Goal: Task Accomplishment & Management: Manage account settings

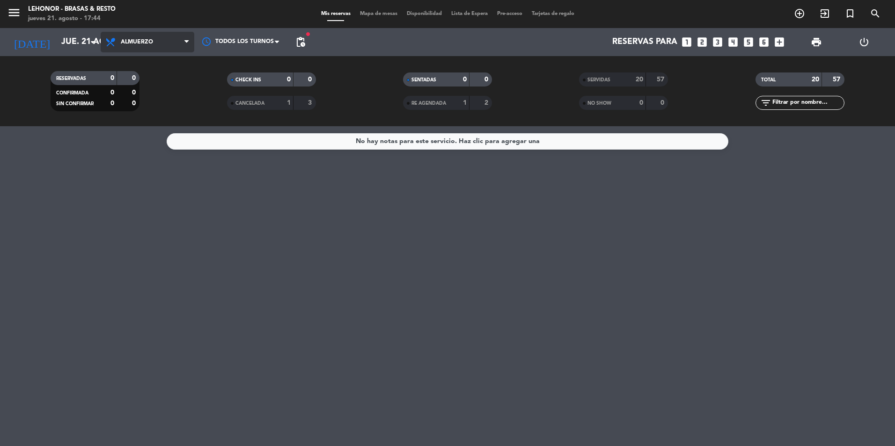
click at [142, 51] on span "Almuerzo" at bounding box center [148, 42] width 94 height 21
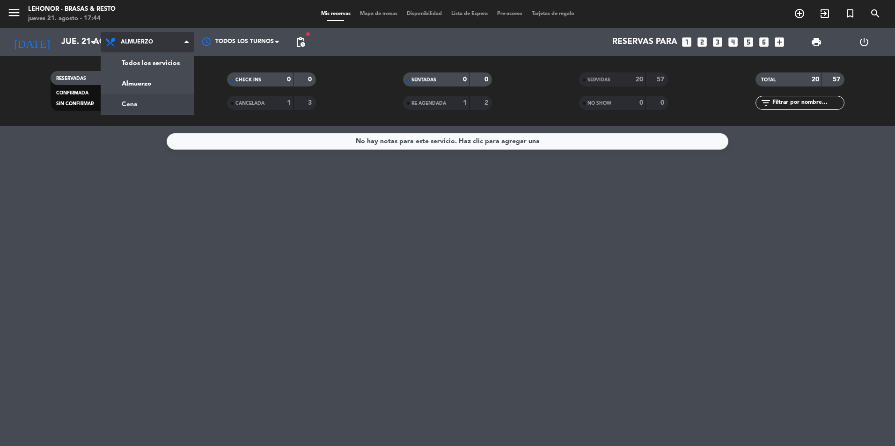
click at [142, 101] on div "menu [PERSON_NAME] - Brasas & Resto [DATE] 21. agosto - 17:44 Mis reservas Mapa…" at bounding box center [447, 63] width 895 height 126
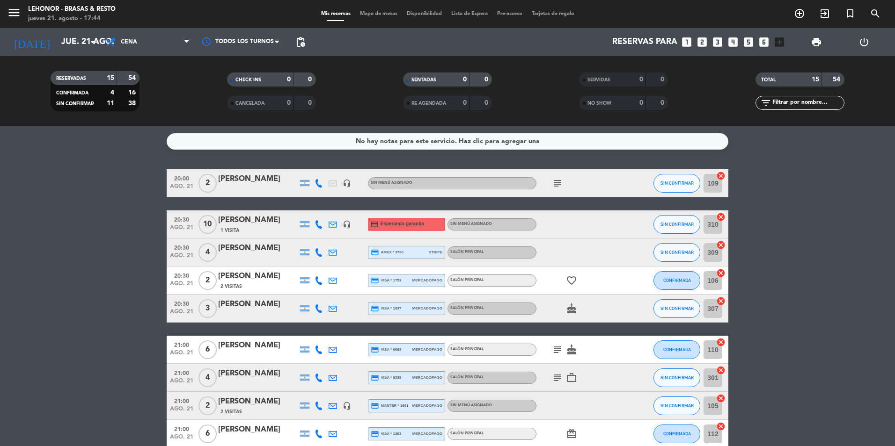
click at [560, 181] on icon "subject" at bounding box center [557, 183] width 11 height 11
click at [561, 352] on icon "subject" at bounding box center [557, 349] width 11 height 11
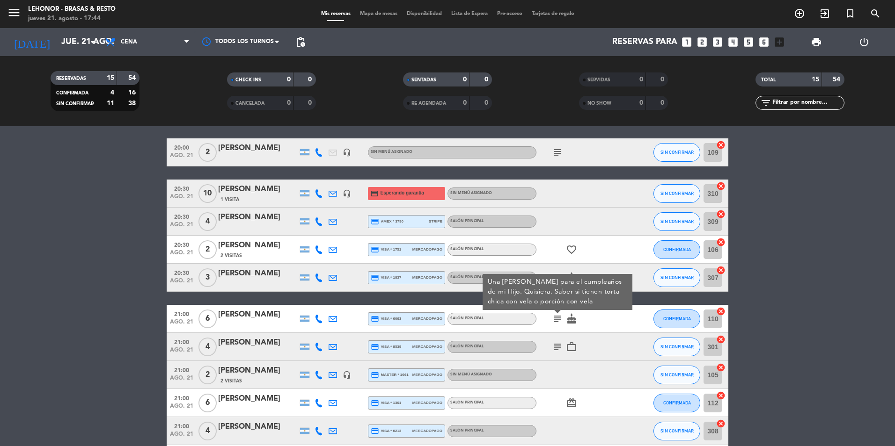
scroll to position [47, 0]
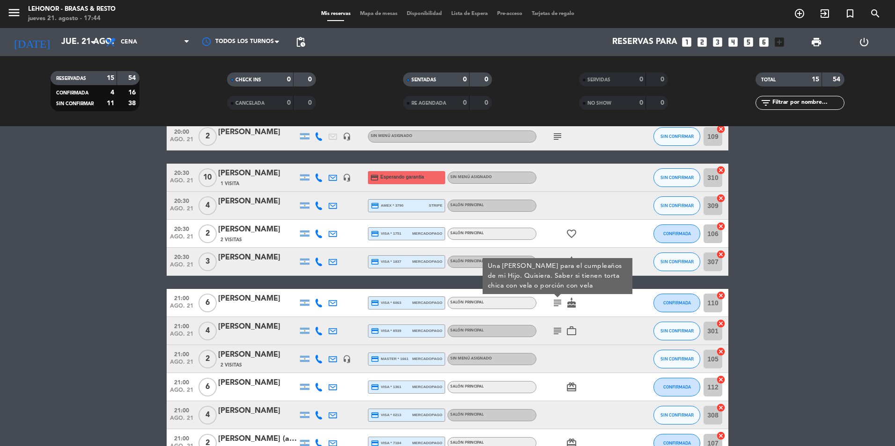
click at [555, 332] on icon "subject" at bounding box center [557, 331] width 11 height 11
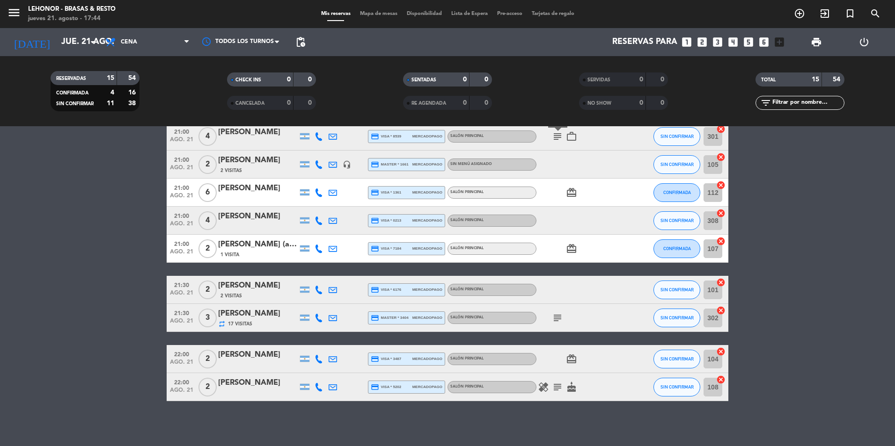
scroll to position [243, 0]
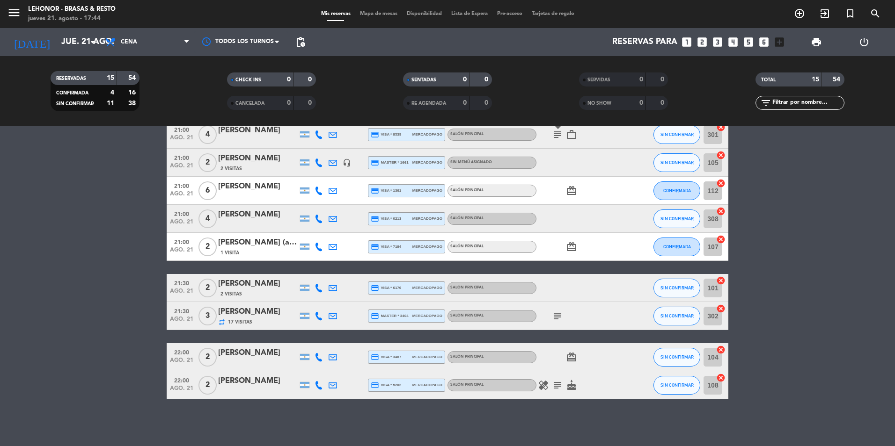
click at [555, 321] on icon "subject" at bounding box center [557, 316] width 11 height 11
click at [561, 387] on icon "subject" at bounding box center [557, 385] width 11 height 11
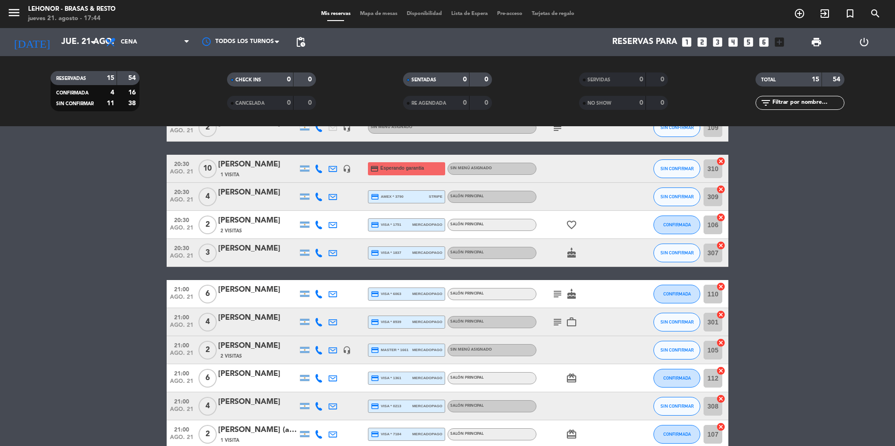
scroll to position [0, 0]
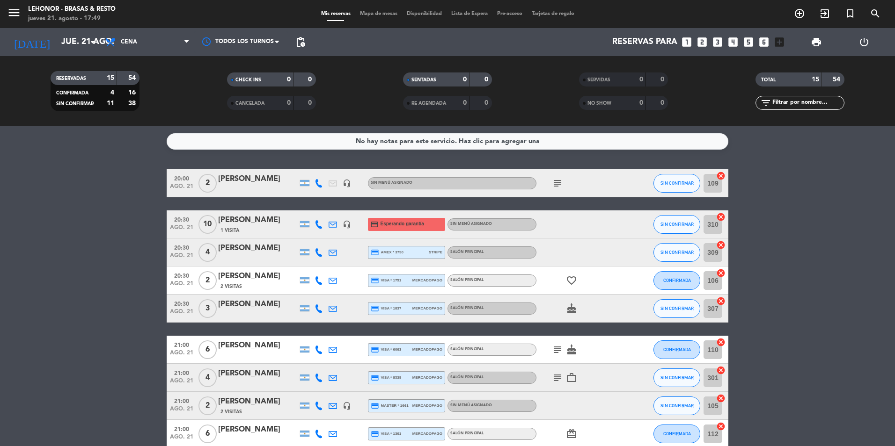
click at [380, 12] on span "Mapa de mesas" at bounding box center [378, 13] width 47 height 5
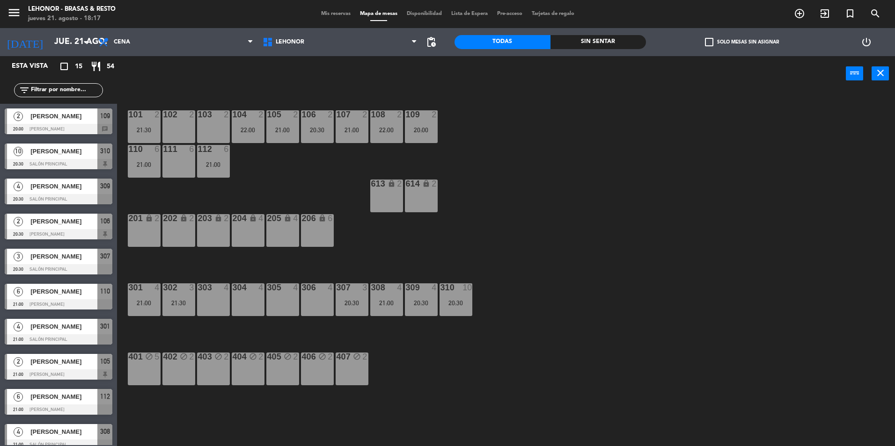
scroll to position [47, 0]
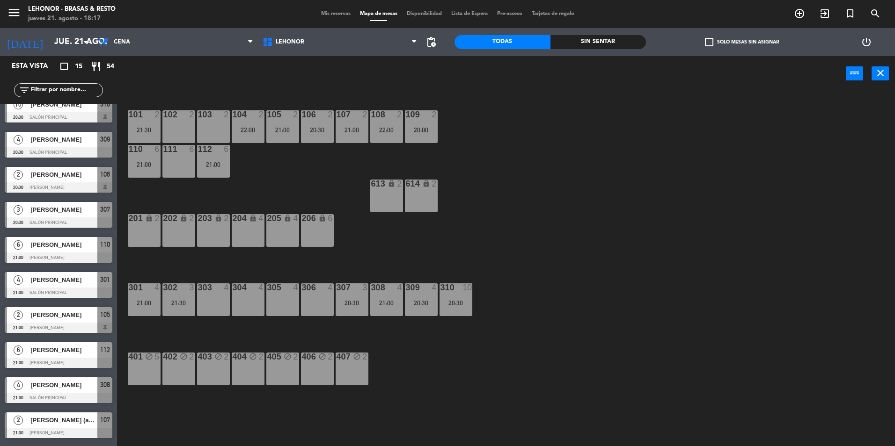
click at [68, 424] on span "[PERSON_NAME] (autoriza Guri)" at bounding box center [63, 421] width 67 height 10
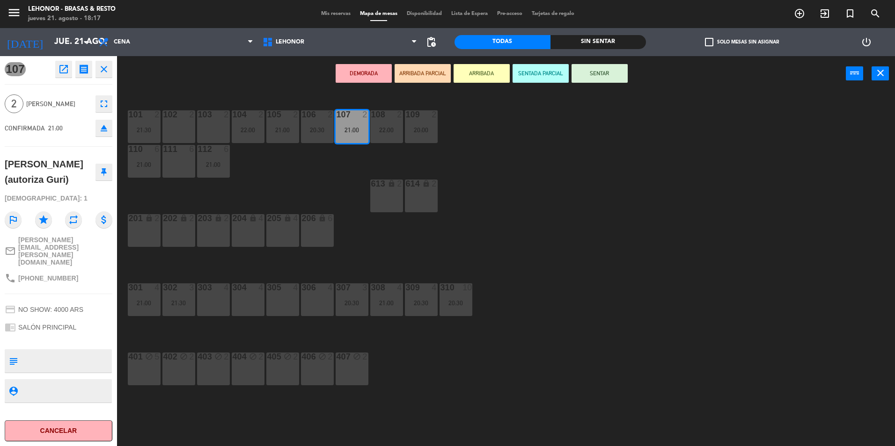
click at [151, 421] on div "101 2 21:30 102 2 103 2 104 2 22:00 105 2 21:00 106 2 20:30 107 2 21:00 108 2 2…" at bounding box center [510, 271] width 769 height 355
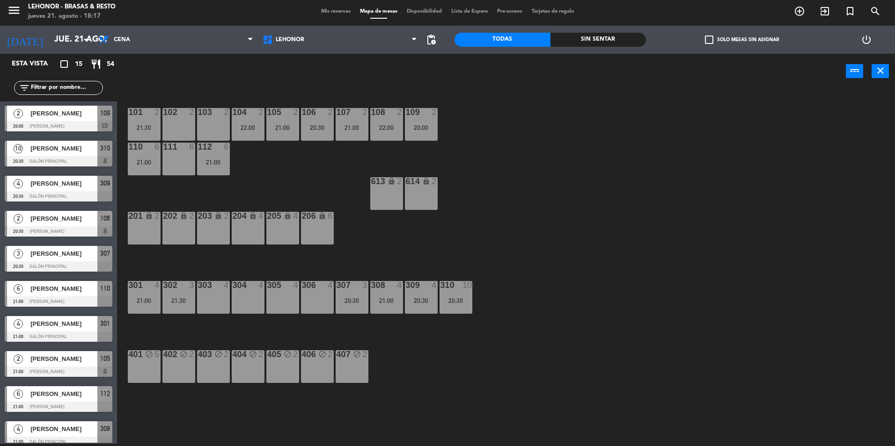
scroll to position [0, 0]
click at [54, 151] on span "[PERSON_NAME]" at bounding box center [63, 149] width 67 height 10
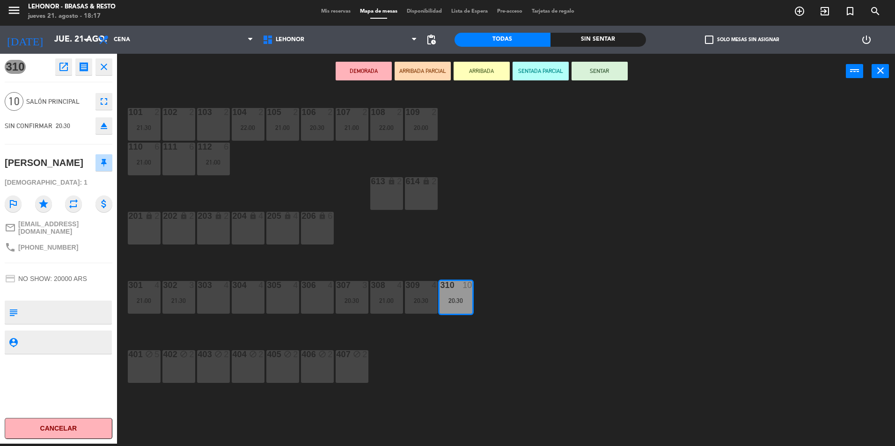
click at [122, 264] on div "310 open_in_new receipt 8:30 PM [DATE] personas [PERSON_NAME] 310 close 10 Saló…" at bounding box center [58, 249] width 131 height 390
click at [569, 222] on div "101 2 21:30 102 2 103 2 104 2 22:00 105 2 21:00 106 2 20:30 107 2 21:00 108 2 2…" at bounding box center [510, 268] width 769 height 355
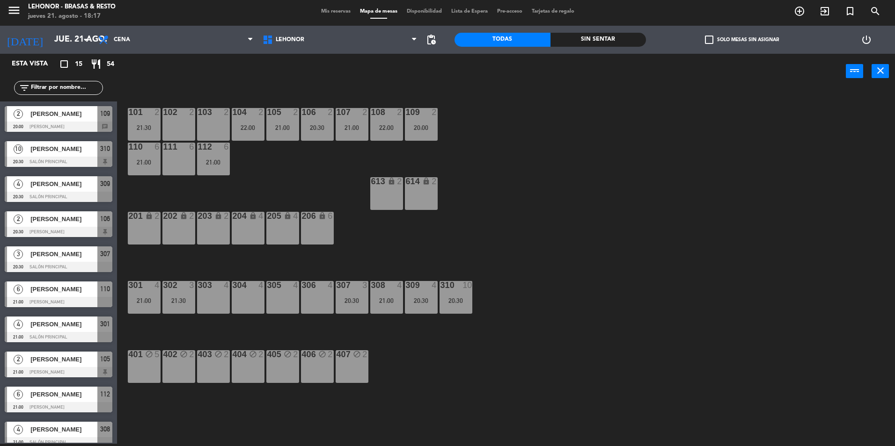
click at [85, 116] on div "2 [PERSON_NAME] 20:00 Mirador Oroño 109 chat" at bounding box center [58, 119] width 117 height 35
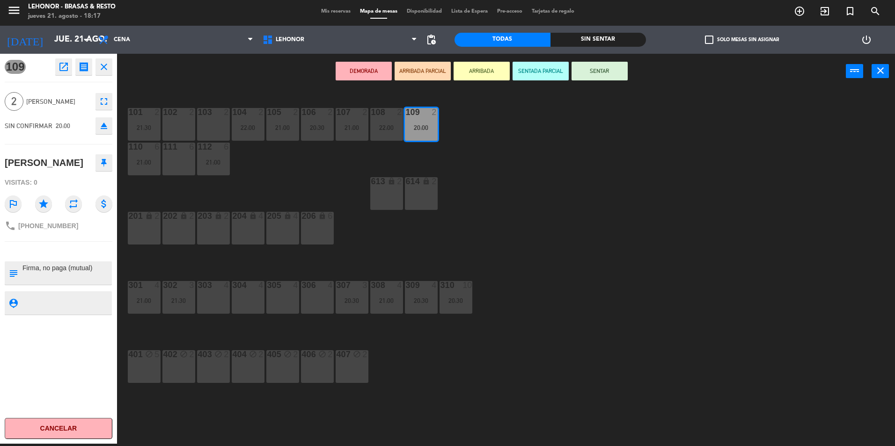
click at [649, 263] on div "101 2 21:30 102 2 103 2 104 2 22:00 105 2 21:00 106 2 20:30 107 2 21:00 108 2 2…" at bounding box center [510, 268] width 769 height 355
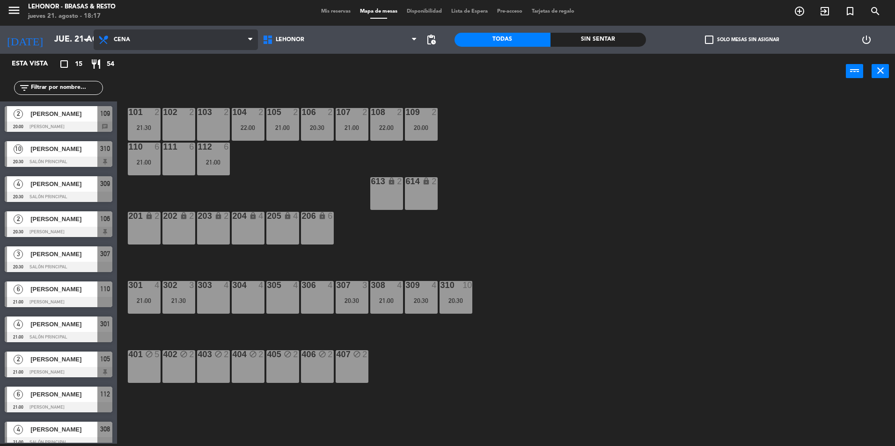
click at [171, 30] on span "Cena" at bounding box center [176, 39] width 164 height 21
click at [294, 67] on div "power_input close" at bounding box center [481, 72] width 729 height 36
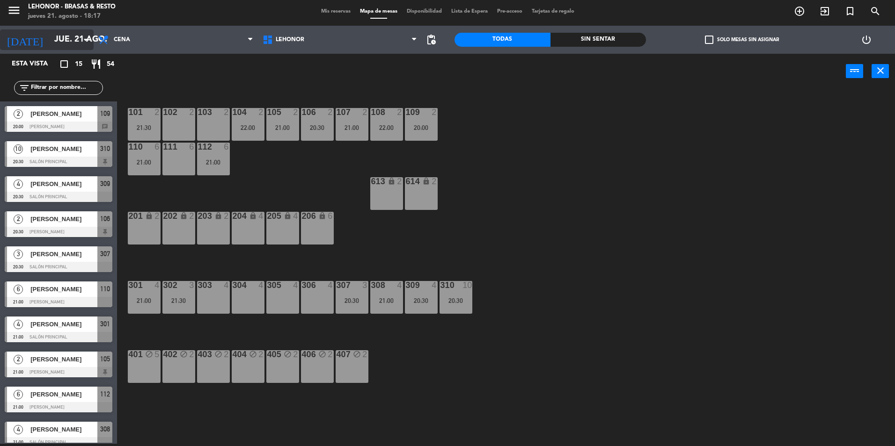
click at [76, 43] on input "jue. 21 ago." at bounding box center [104, 39] width 109 height 19
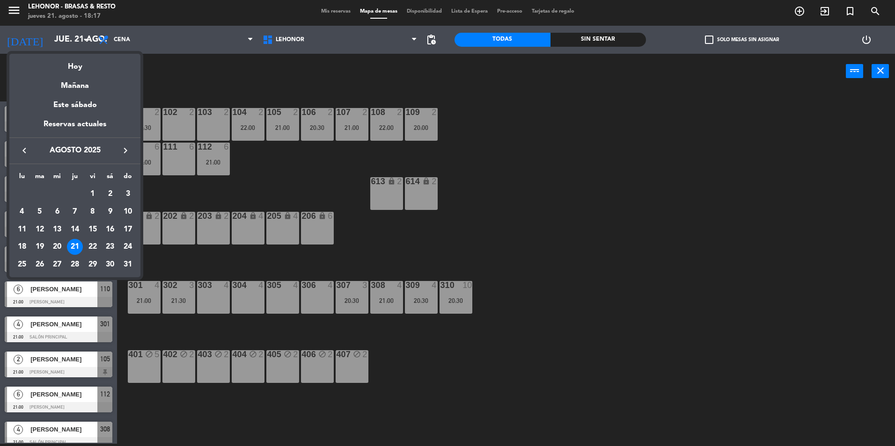
drag, startPoint x: 78, startPoint y: 81, endPoint x: 90, endPoint y: 79, distance: 12.4
click at [78, 81] on div "Mañana" at bounding box center [74, 82] width 131 height 19
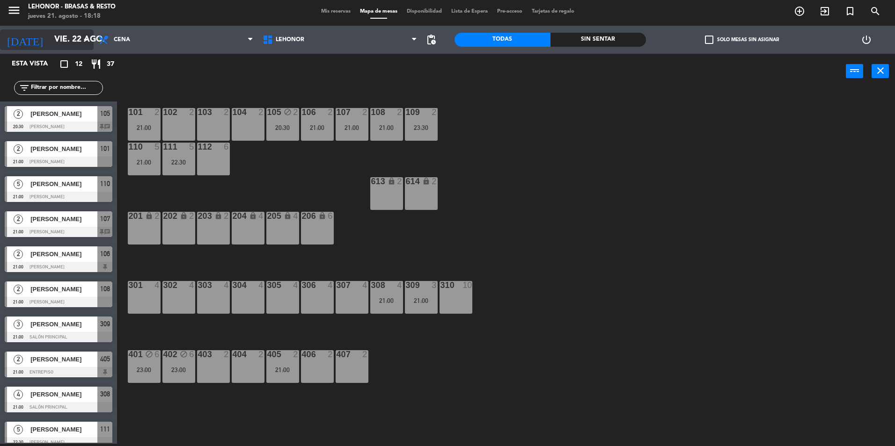
click at [50, 39] on input "vie. 22 ago." at bounding box center [104, 39] width 109 height 19
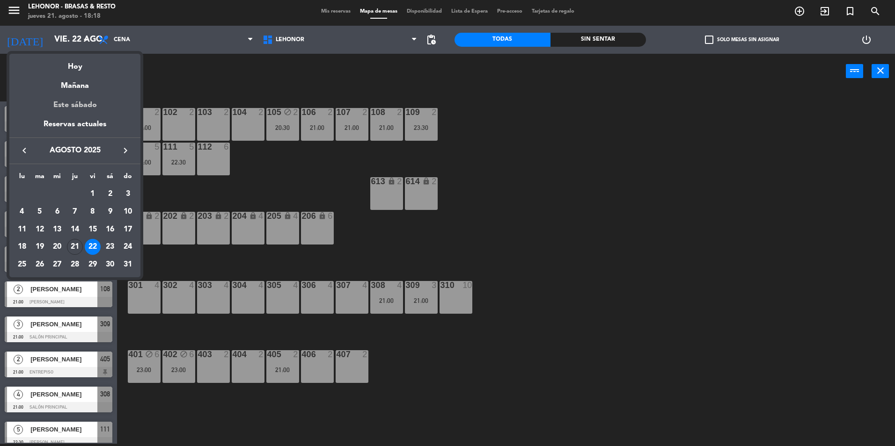
click at [72, 103] on div "Este sábado" at bounding box center [74, 105] width 131 height 26
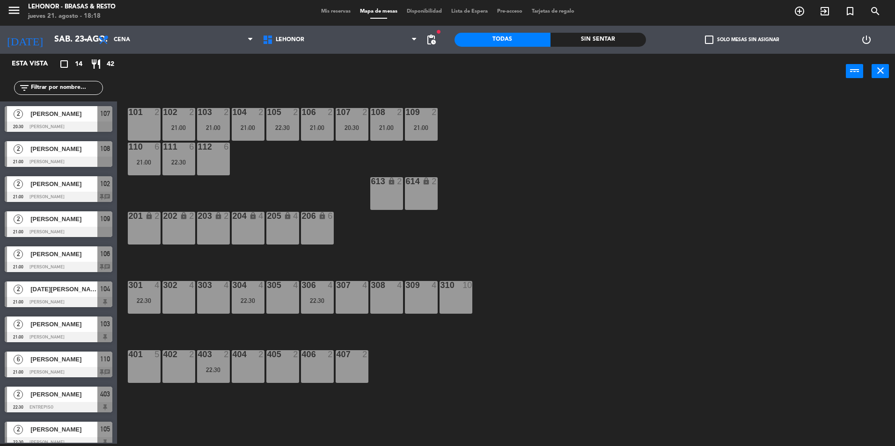
click at [59, 363] on div "6 [PERSON_NAME] 21:00 [PERSON_NAME] 110 chat" at bounding box center [58, 364] width 117 height 35
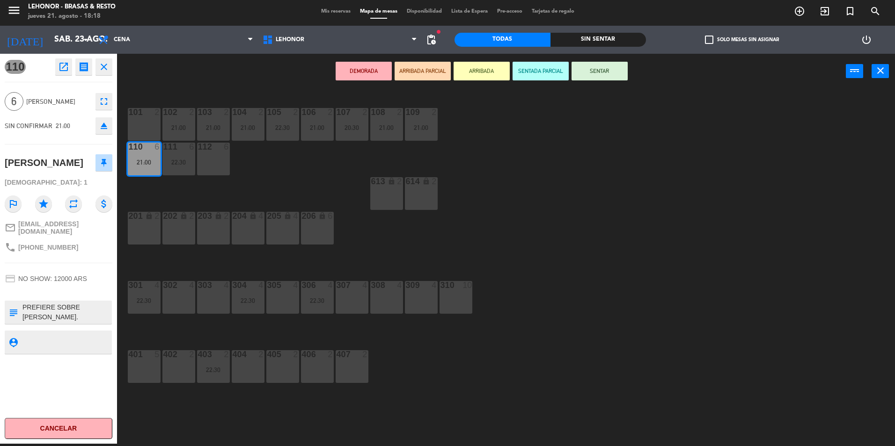
click at [187, 247] on div "101 2 102 2 21:00 103 2 21:00 104 2 21:00 105 2 22:30 106 2 21:00 107 2 20:30 1…" at bounding box center [510, 268] width 769 height 355
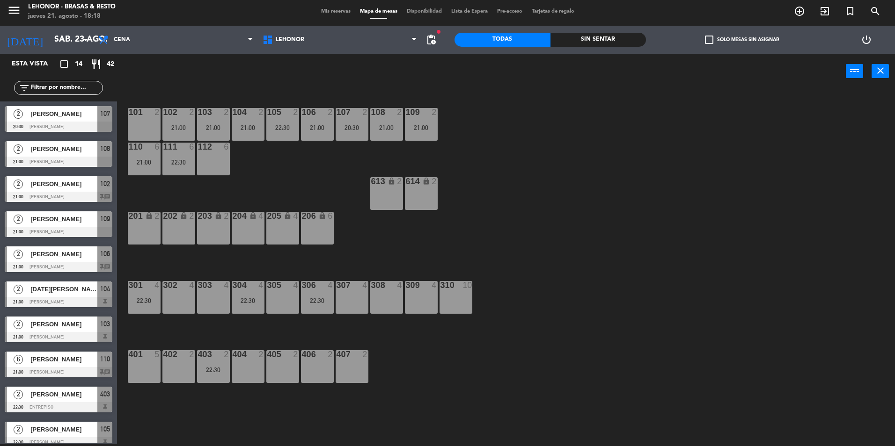
click at [61, 187] on span "[PERSON_NAME]" at bounding box center [63, 184] width 67 height 10
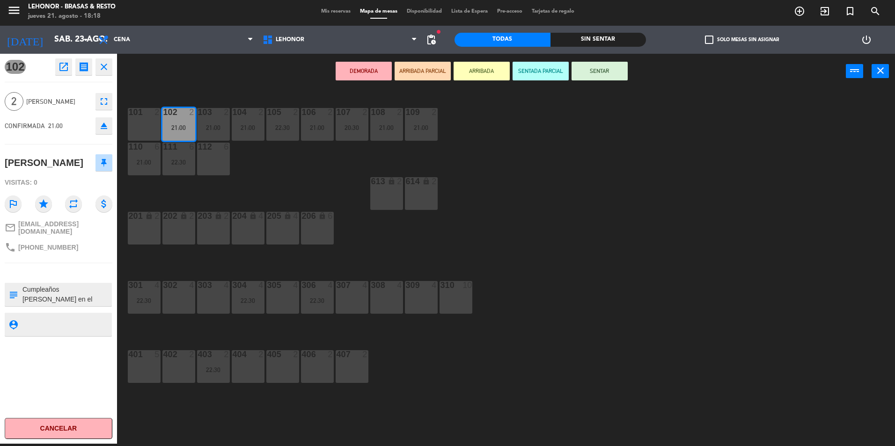
click at [190, 188] on div "101 2 102 2 21:00 103 2 21:00 104 2 21:00 105 2 22:30 106 2 21:00 107 2 20:30 1…" at bounding box center [510, 268] width 769 height 355
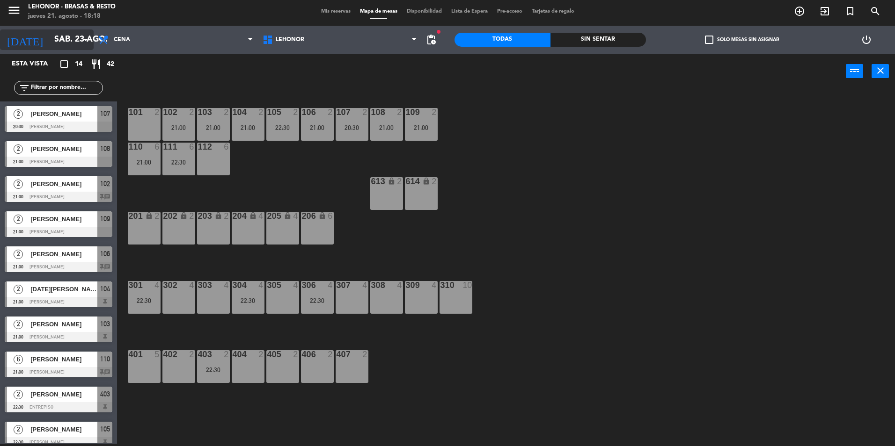
click at [63, 36] on input "sáb. 23 ago." at bounding box center [104, 39] width 109 height 19
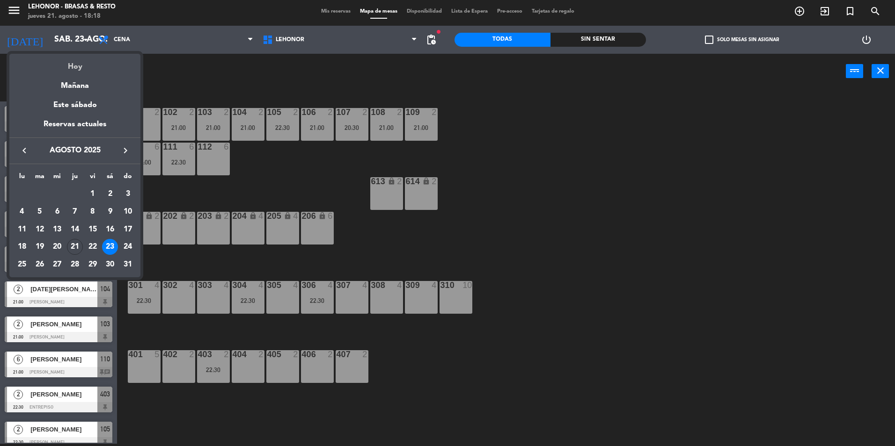
click at [77, 63] on div "Hoy" at bounding box center [74, 63] width 131 height 19
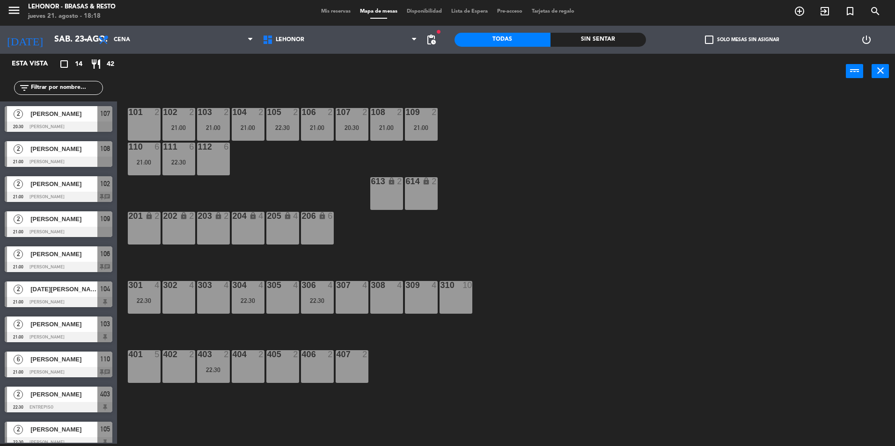
type input "jue. 21 ago."
